Goal: Information Seeking & Learning: Learn about a topic

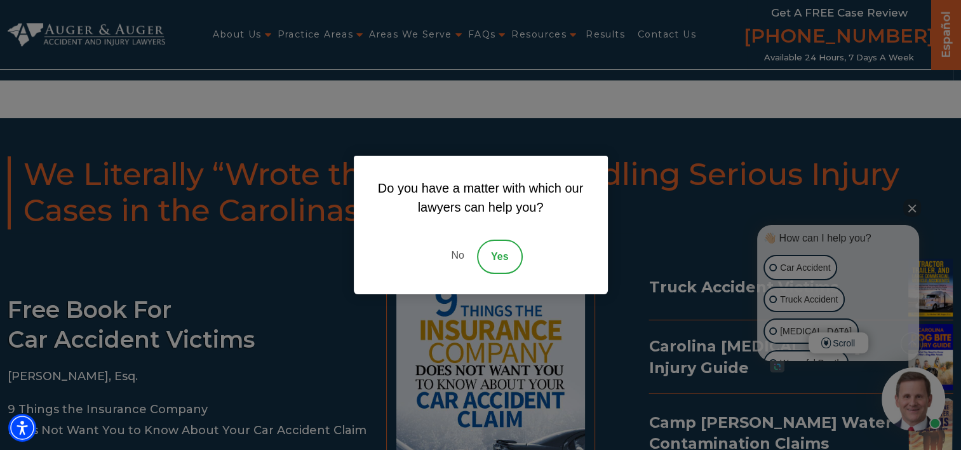
scroll to position [2372, 0]
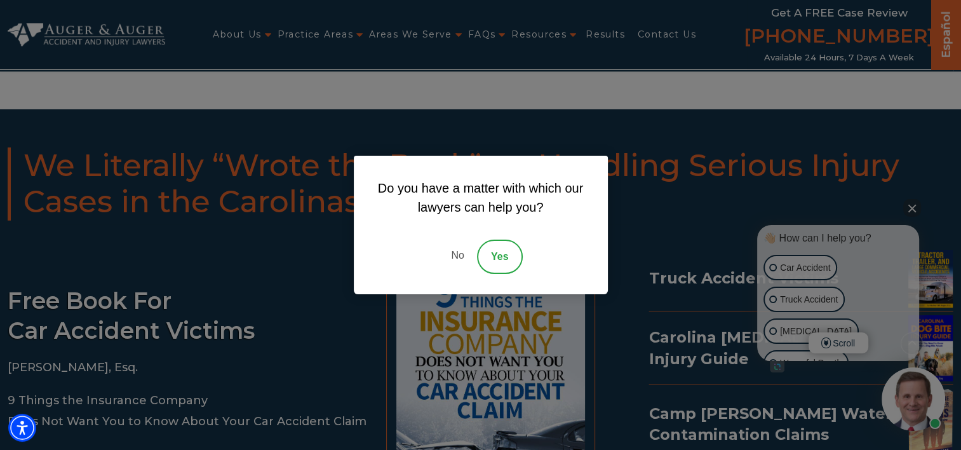
click at [455, 250] on link "No" at bounding box center [457, 256] width 38 height 34
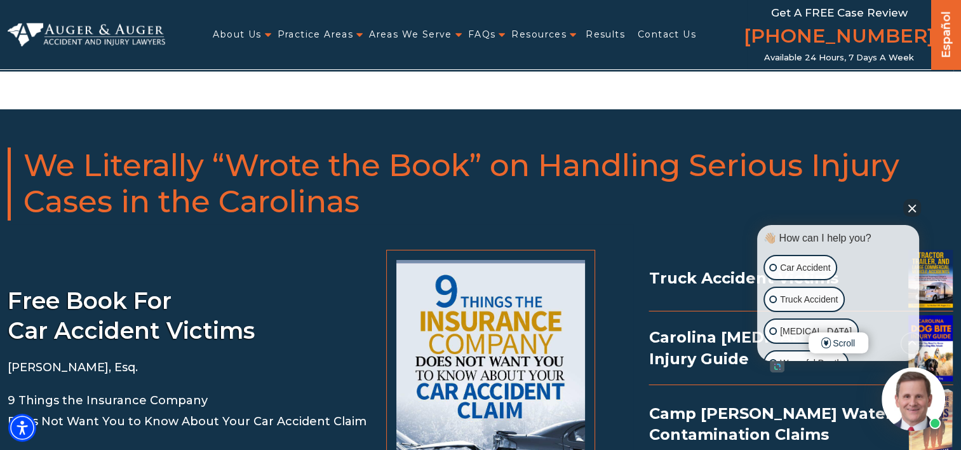
click at [907, 213] on button "Close Intaker Chat Widget" at bounding box center [912, 208] width 18 height 18
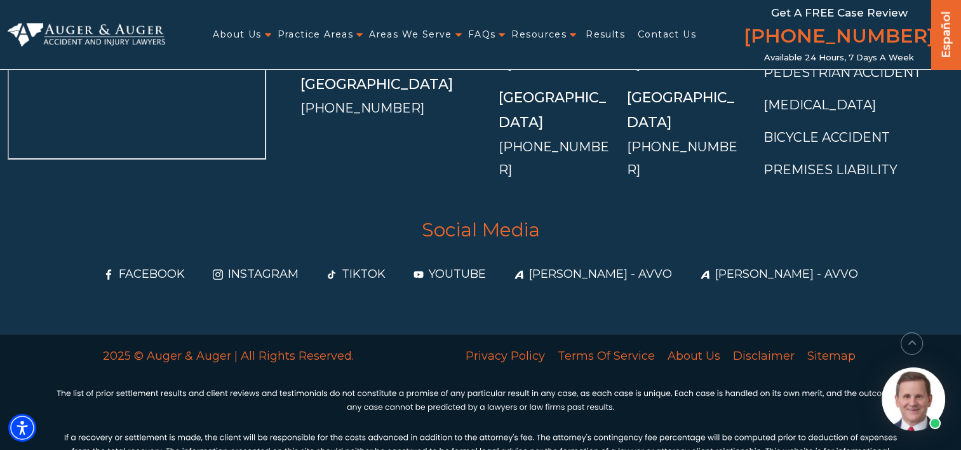
scroll to position [4897, 0]
